Goal: Task Accomplishment & Management: Manage account settings

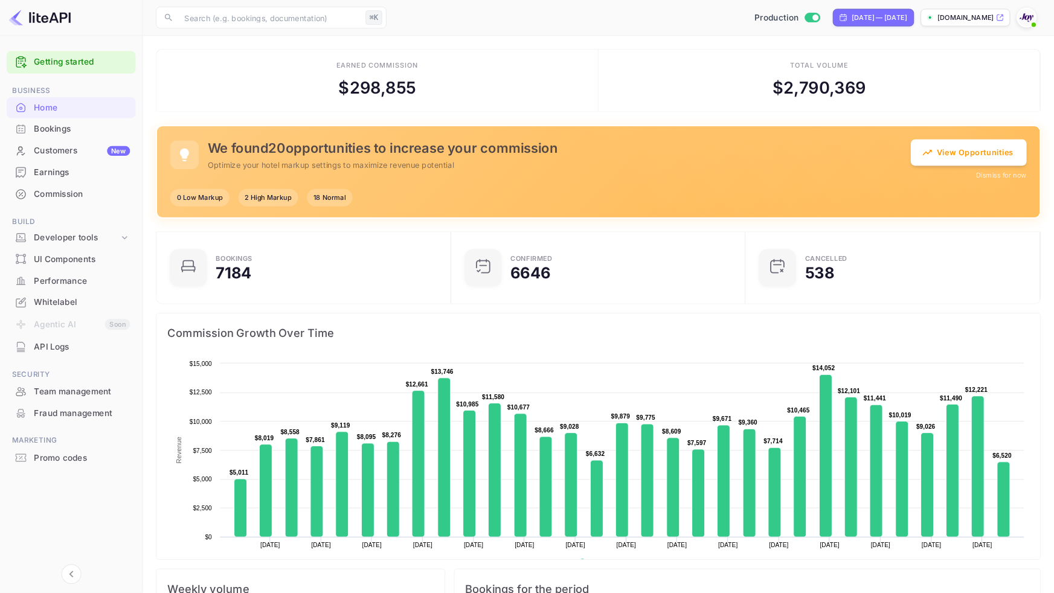
scroll to position [1, 1]
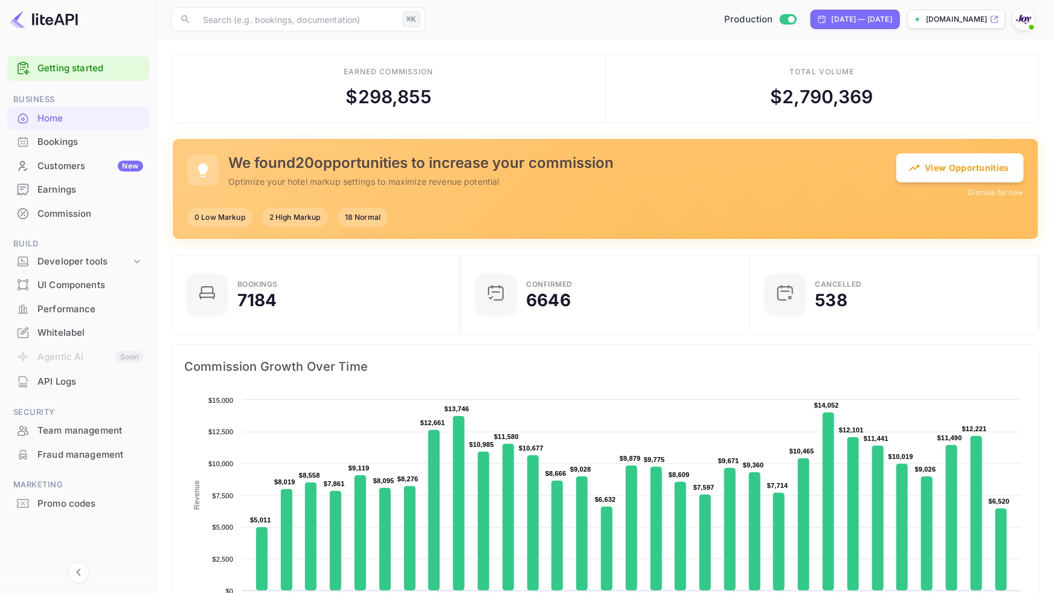
click at [138, 453] on div "Fraud management" at bounding box center [90, 455] width 106 height 14
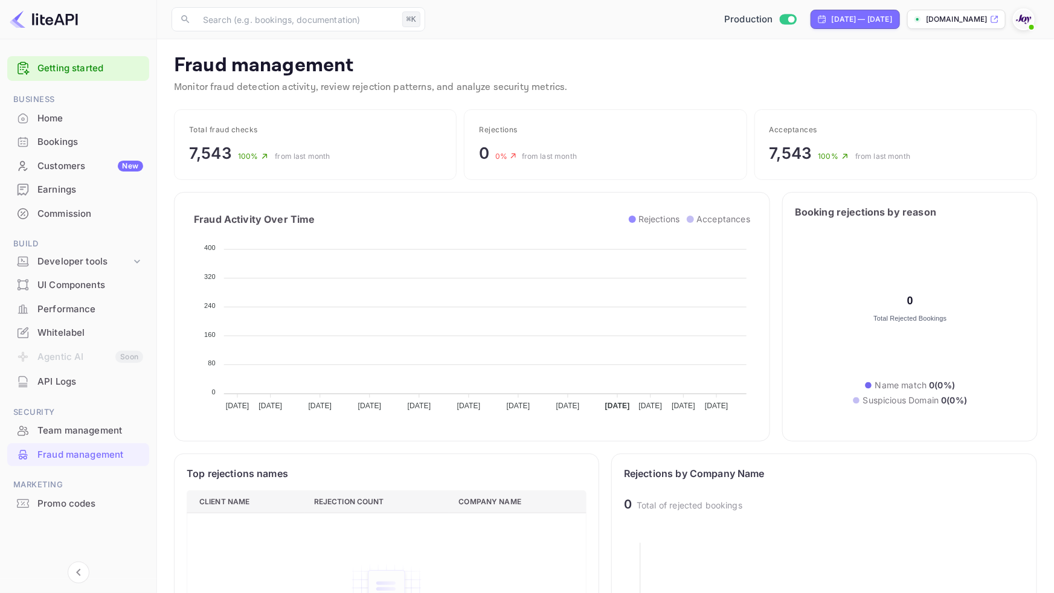
scroll to position [248, 401]
click at [141, 118] on div "Home" at bounding box center [90, 119] width 106 height 14
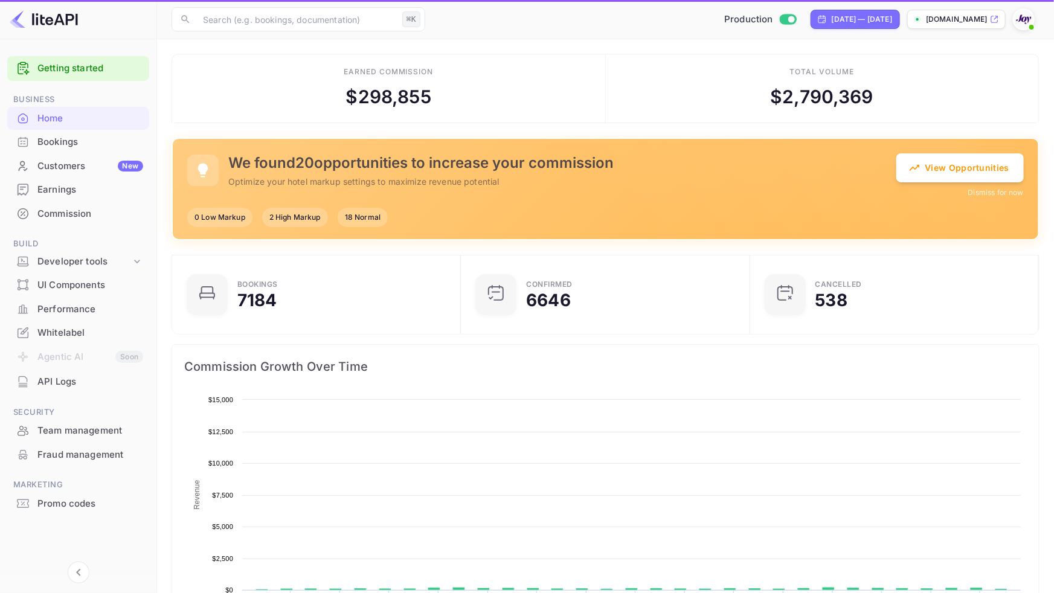
scroll to position [196, 282]
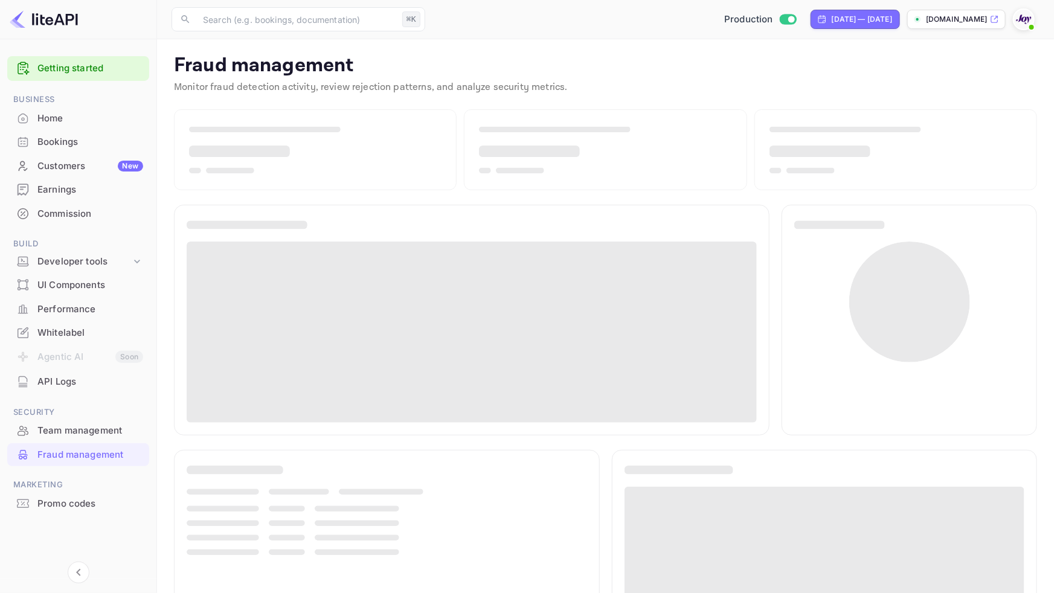
click at [1031, 25] on span at bounding box center [1031, 27] width 5 height 5
click at [936, 127] on div "Logout" at bounding box center [965, 125] width 139 height 29
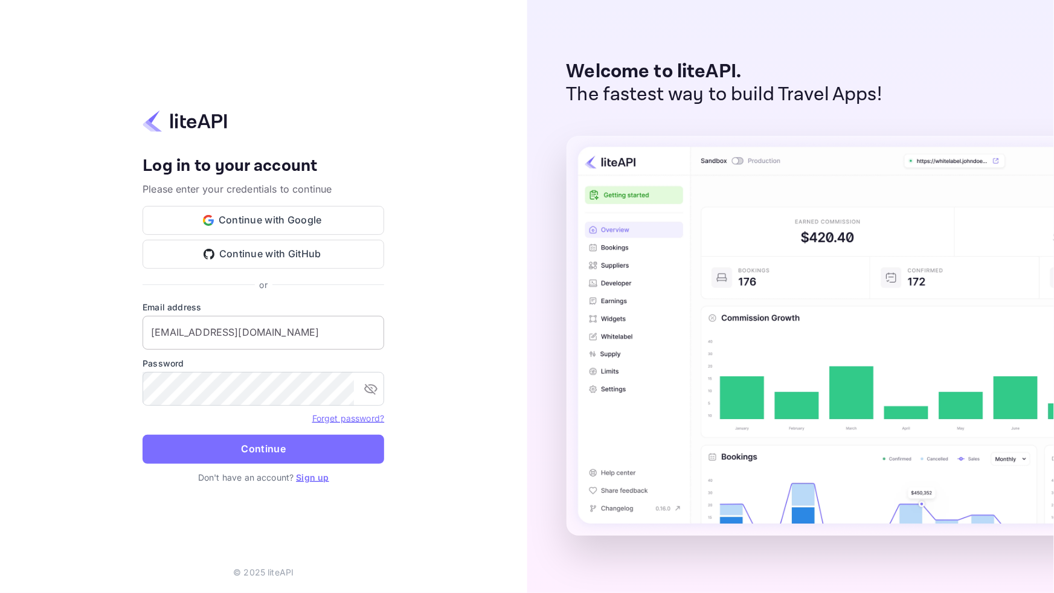
click at [265, 341] on input "[EMAIL_ADDRESS][DOMAIN_NAME]" at bounding box center [264, 333] width 242 height 34
type input "[PERSON_NAME][EMAIL_ADDRESS][DOMAIN_NAME]"
click at [143, 435] on button "Continue" at bounding box center [264, 449] width 242 height 29
